Goal: Information Seeking & Learning: Learn about a topic

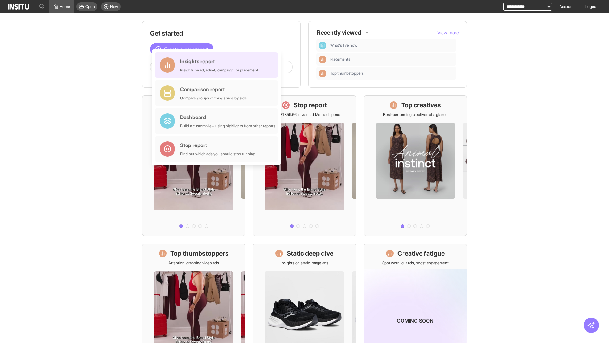
click at [218, 65] on div "Insights report Insights by ad, adset, campaign, or placement" at bounding box center [219, 64] width 78 height 15
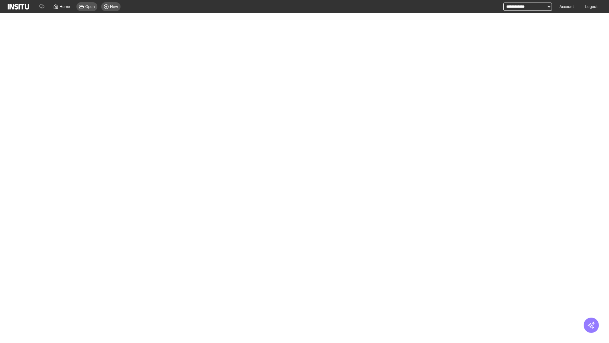
select select "**"
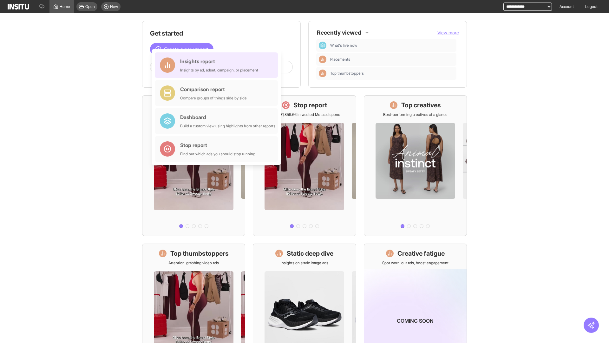
click at [218, 65] on div "Insights report Insights by ad, adset, campaign, or placement" at bounding box center [219, 64] width 78 height 15
